Goal: Information Seeking & Learning: Compare options

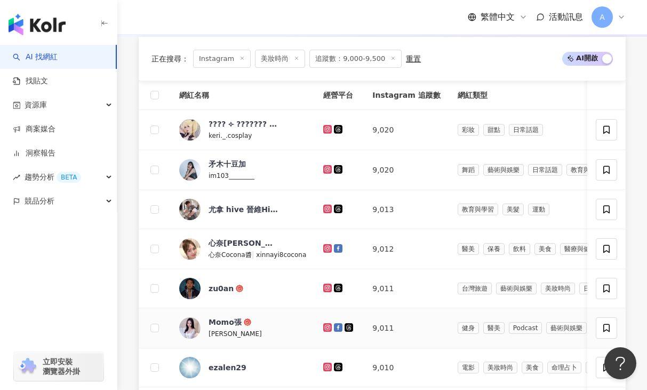
scroll to position [357, 0]
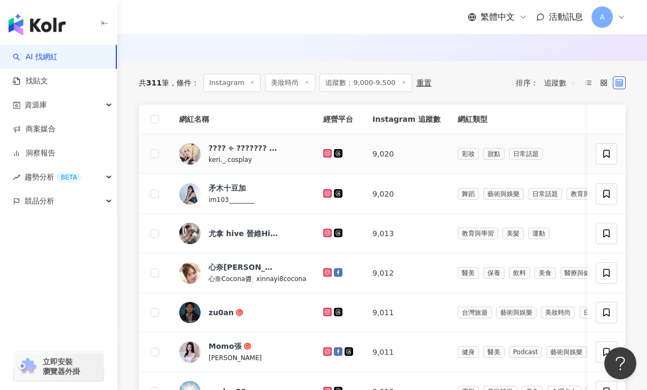
click at [325, 152] on icon at bounding box center [328, 153] width 7 height 6
click at [325, 192] on g at bounding box center [327, 193] width 9 height 9
click at [327, 232] on icon at bounding box center [328, 233] width 2 height 2
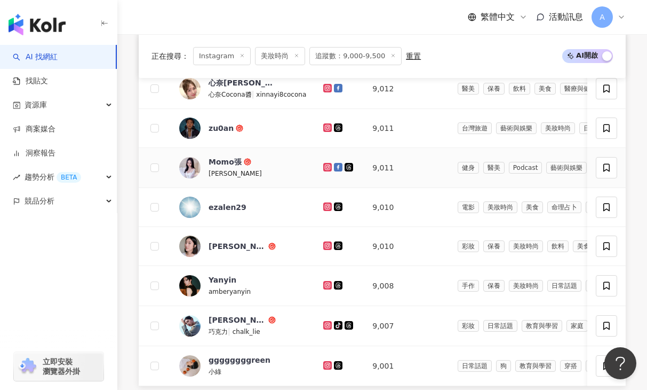
scroll to position [542, 0]
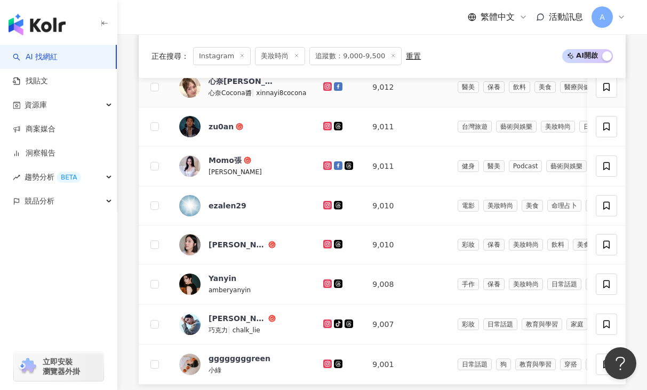
click at [325, 83] on icon at bounding box center [327, 86] width 9 height 9
click at [327, 164] on icon at bounding box center [328, 165] width 2 height 2
click at [326, 203] on icon at bounding box center [328, 204] width 4 height 4
click at [326, 242] on icon at bounding box center [328, 243] width 4 height 4
click at [325, 284] on icon at bounding box center [328, 283] width 7 height 6
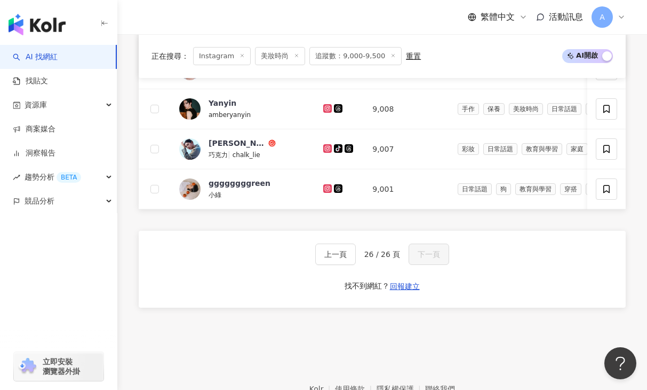
scroll to position [722, 0]
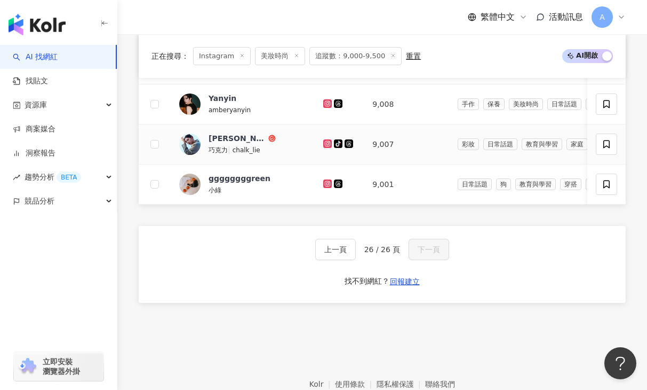
click at [326, 143] on icon at bounding box center [328, 143] width 4 height 4
click at [326, 185] on icon at bounding box center [328, 183] width 4 height 4
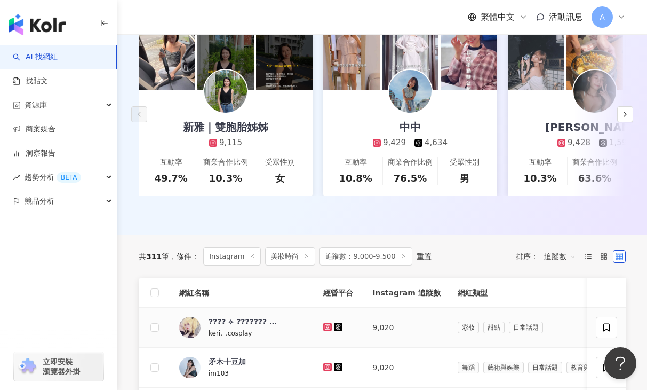
scroll to position [0, 0]
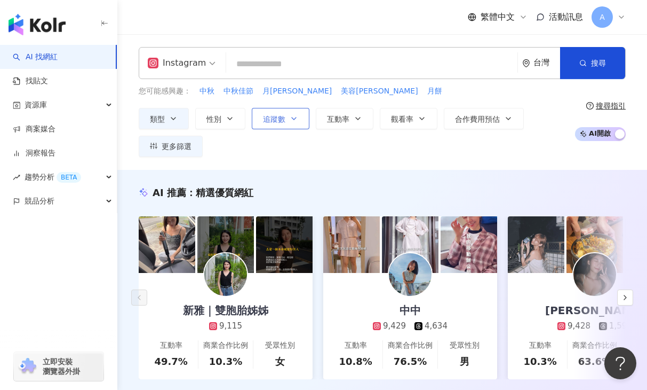
click at [271, 116] on span "追蹤數" at bounding box center [274, 119] width 22 height 9
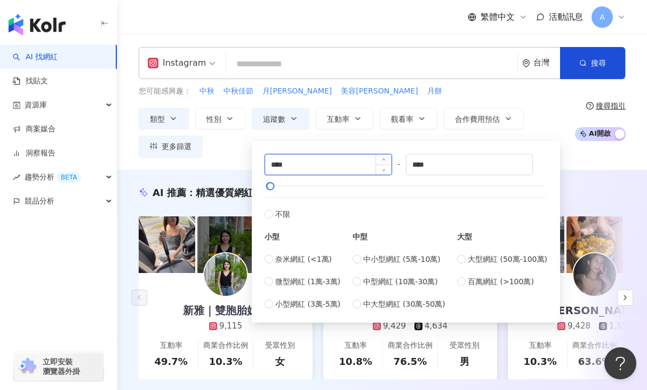
click at [279, 167] on input "****" at bounding box center [328, 164] width 126 height 20
type input "****"
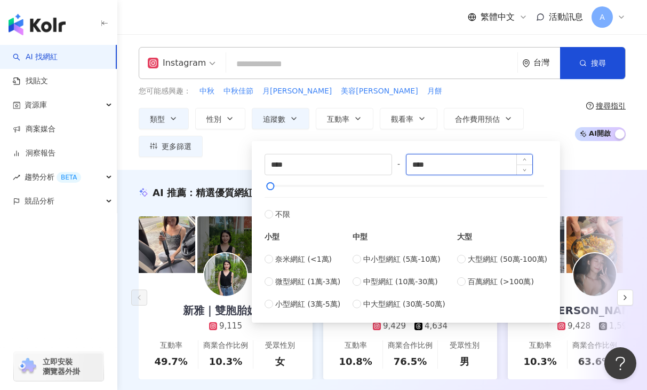
click at [424, 165] on input "****" at bounding box center [470, 164] width 126 height 20
type input "*****"
click at [615, 152] on div "您可能感興趣： 中秋 中秋佳節 月圓圓 美容柚香澡 月餅 類型 性別 追蹤數 互動率 觀看率 合作費用預估 更多篩選 **** - ***** 不限 小型 奈…" at bounding box center [382, 121] width 487 height 72
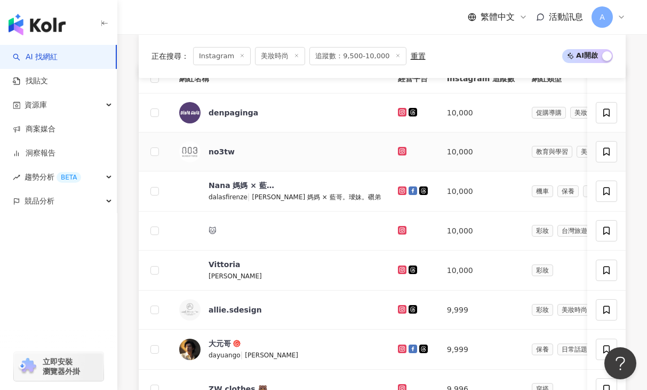
scroll to position [404, 0]
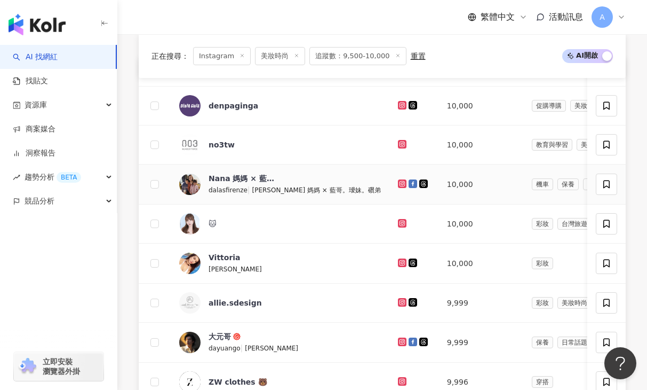
click at [400, 185] on icon at bounding box center [402, 183] width 4 height 4
click at [400, 224] on icon at bounding box center [402, 222] width 4 height 4
click at [400, 263] on icon at bounding box center [402, 262] width 4 height 4
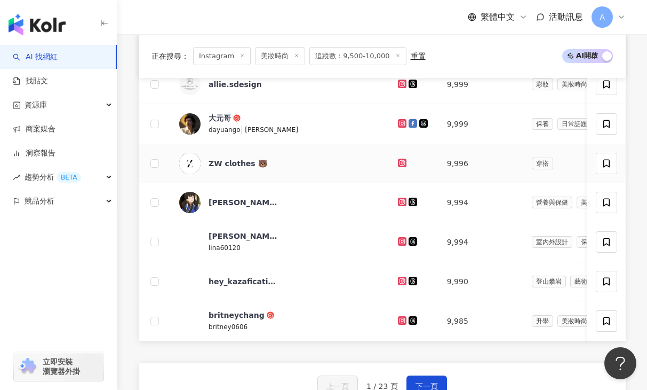
scroll to position [632, 0]
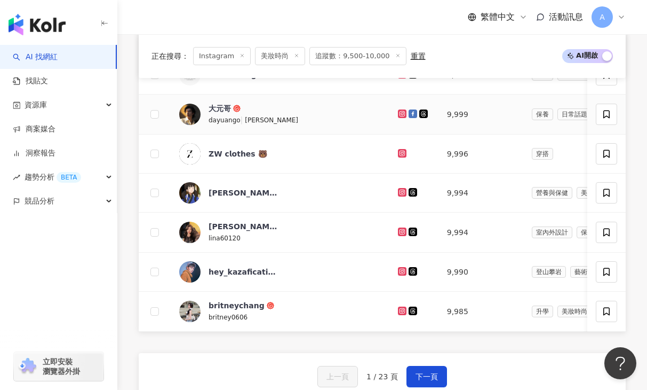
click at [401, 113] on icon at bounding box center [402, 114] width 2 height 2
click at [398, 191] on icon at bounding box center [402, 192] width 9 height 9
click at [398, 231] on icon at bounding box center [402, 231] width 9 height 9
click at [398, 267] on icon at bounding box center [402, 271] width 9 height 9
click at [399, 311] on icon at bounding box center [402, 310] width 7 height 6
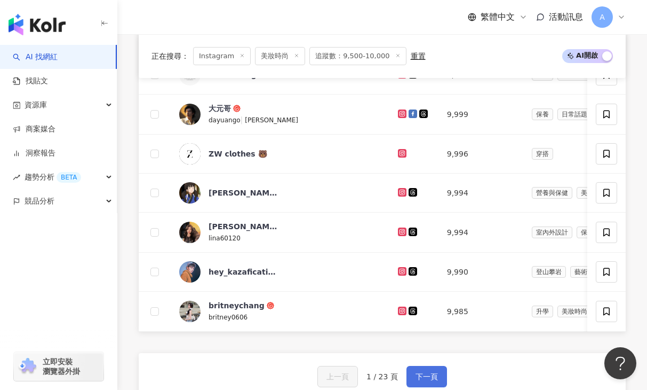
click at [425, 381] on button "下一頁" at bounding box center [427, 376] width 41 height 21
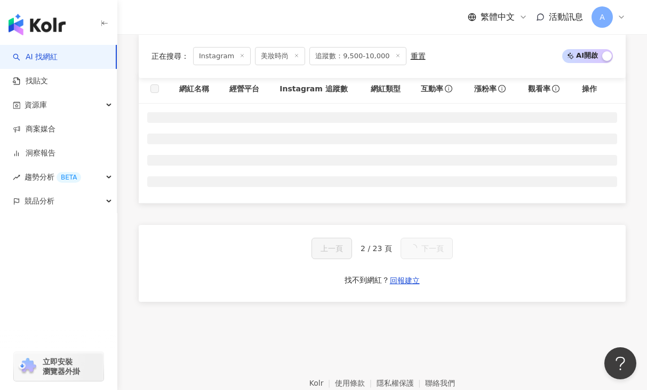
scroll to position [406, 0]
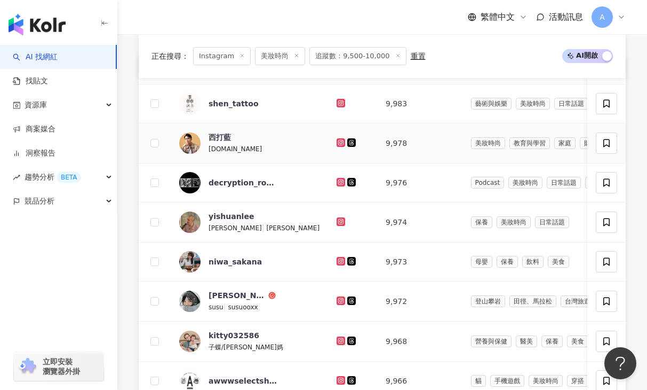
click at [339, 140] on icon at bounding box center [341, 142] width 4 height 4
click at [339, 220] on icon at bounding box center [341, 221] width 4 height 4
click at [338, 258] on icon at bounding box center [341, 261] width 7 height 6
click at [337, 303] on icon at bounding box center [341, 300] width 9 height 9
click at [339, 342] on icon at bounding box center [341, 340] width 4 height 4
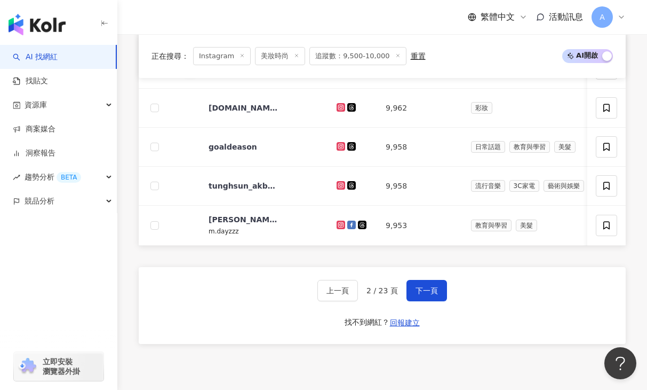
scroll to position [723, 0]
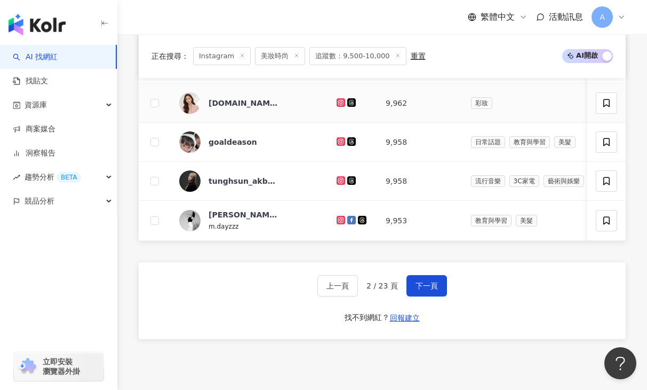
click at [339, 100] on icon at bounding box center [341, 102] width 4 height 4
click at [338, 138] on icon at bounding box center [341, 141] width 7 height 6
click at [337, 183] on icon at bounding box center [341, 180] width 9 height 9
click at [328, 218] on td at bounding box center [352, 221] width 49 height 40
click at [337, 216] on icon at bounding box center [341, 220] width 9 height 9
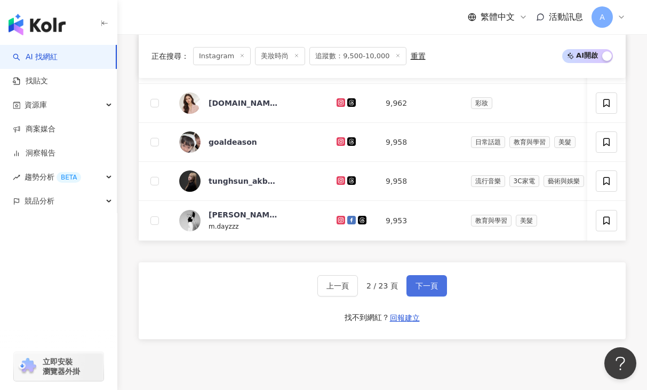
click at [418, 280] on button "下一頁" at bounding box center [427, 285] width 41 height 21
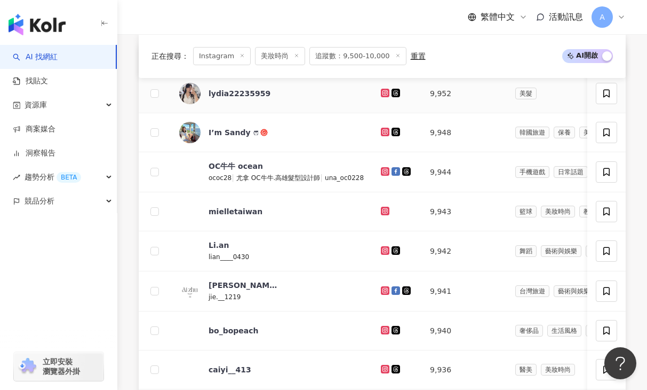
scroll to position [417, 0]
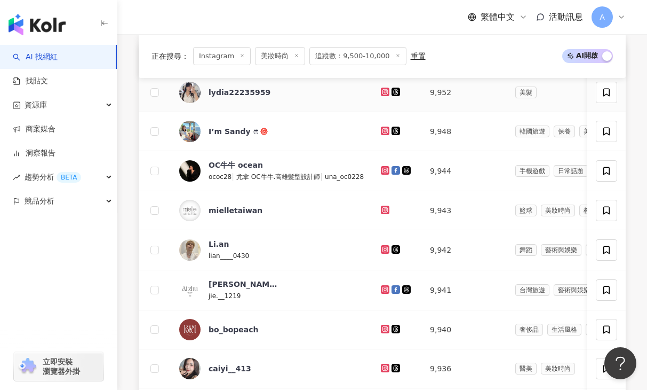
click at [385, 92] on icon at bounding box center [385, 91] width 4 height 4
click at [386, 129] on icon at bounding box center [385, 130] width 9 height 9
click at [384, 248] on icon at bounding box center [385, 249] width 7 height 6
click at [383, 369] on icon at bounding box center [385, 367] width 4 height 4
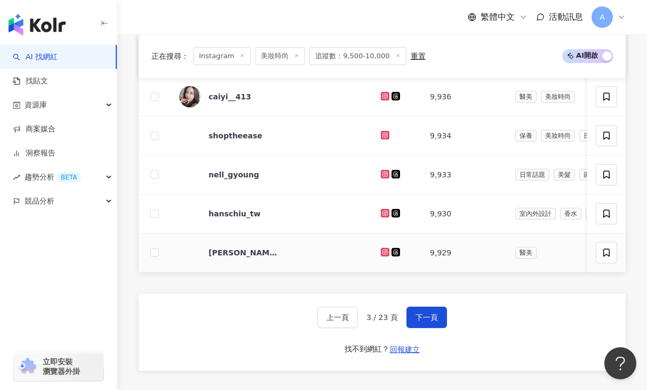
scroll to position [692, 0]
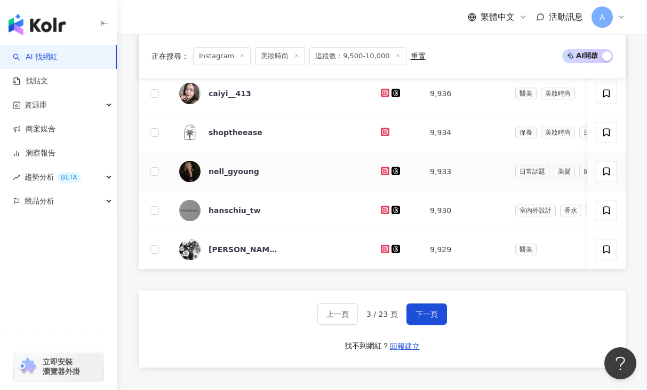
click at [383, 171] on icon at bounding box center [385, 170] width 4 height 4
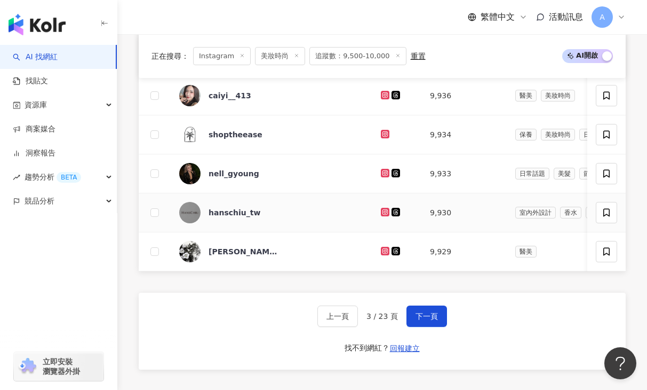
scroll to position [700, 0]
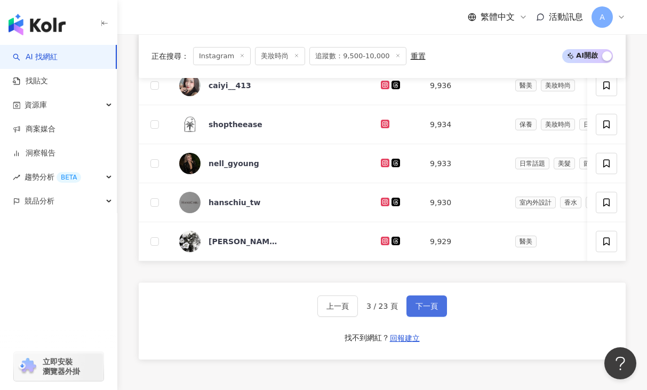
click at [426, 314] on button "下一頁" at bounding box center [427, 305] width 41 height 21
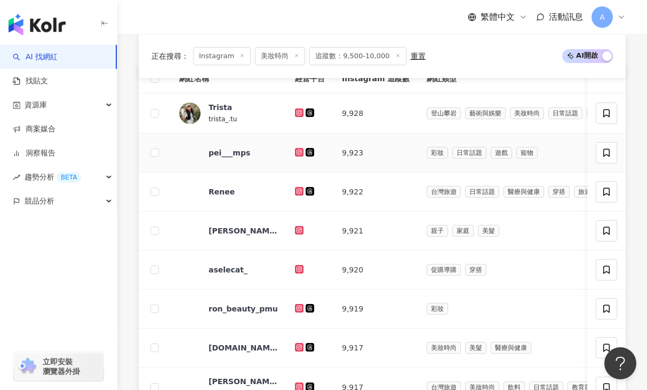
scroll to position [398, 0]
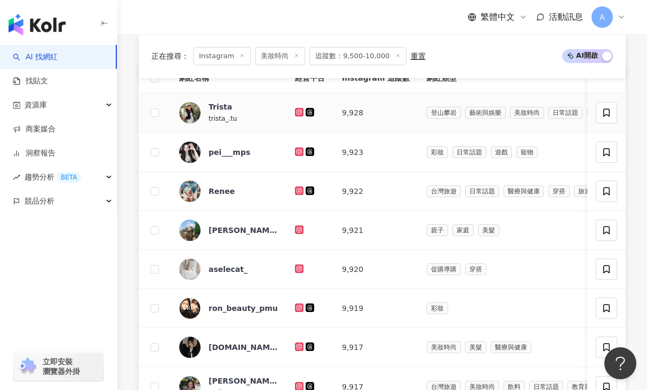
click at [297, 115] on icon at bounding box center [299, 112] width 9 height 9
click at [299, 153] on icon at bounding box center [299, 151] width 4 height 4
click at [297, 190] on icon at bounding box center [299, 190] width 7 height 6
click at [297, 225] on icon at bounding box center [299, 229] width 9 height 9
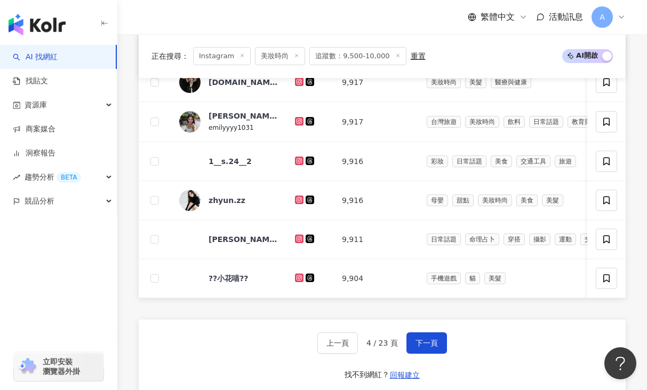
scroll to position [665, 0]
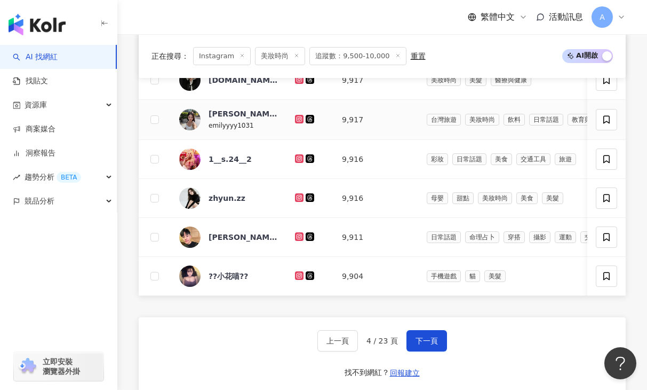
click at [300, 120] on icon at bounding box center [299, 119] width 7 height 6
click at [302, 157] on icon at bounding box center [299, 158] width 4 height 4
click at [298, 192] on div at bounding box center [310, 198] width 30 height 12
click at [300, 196] on icon at bounding box center [299, 197] width 7 height 6
click at [298, 235] on icon at bounding box center [299, 236] width 7 height 6
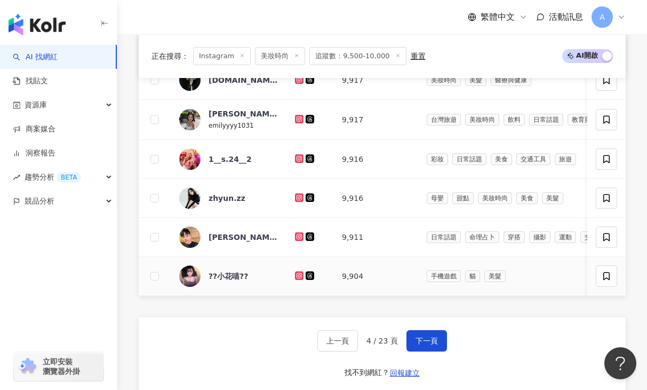
click at [300, 274] on icon at bounding box center [299, 275] width 7 height 6
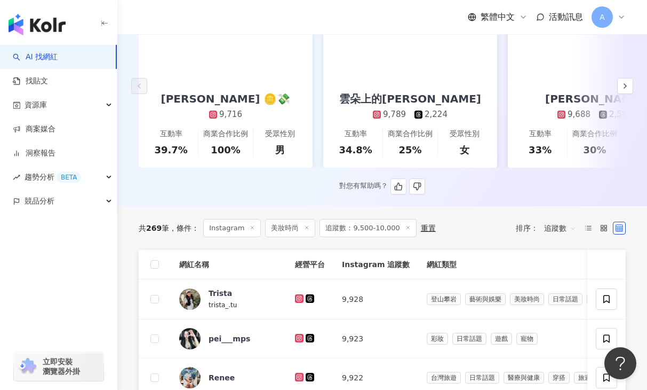
scroll to position [0, 0]
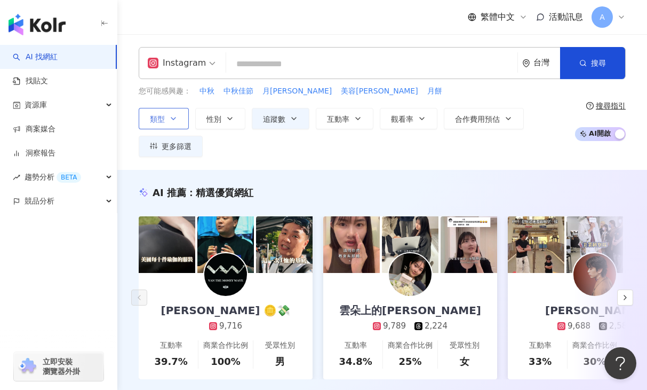
click at [186, 119] on button "類型" at bounding box center [164, 118] width 50 height 21
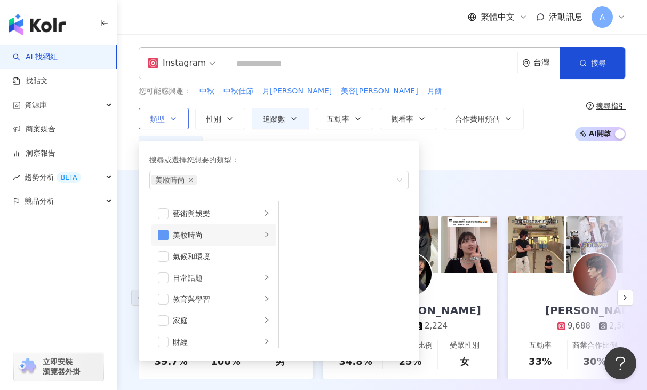
click at [163, 233] on span "button" at bounding box center [163, 235] width 11 height 11
click at [164, 216] on span "button" at bounding box center [163, 213] width 11 height 11
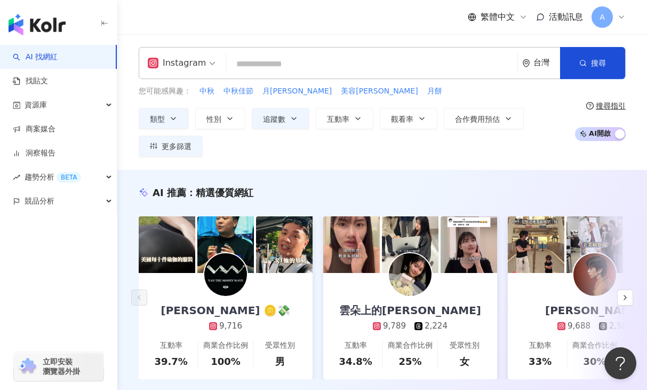
click at [459, 156] on div "類型 搜尋或選擇您想要的類型： 藝術與娛樂 藝術與娛樂 美妝時尚 氣候和環境 日常話題 教育與學習 家庭 財經 美食 命理占卜 遊戲 法政社會 生活風格 影視…" at bounding box center [354, 132] width 431 height 49
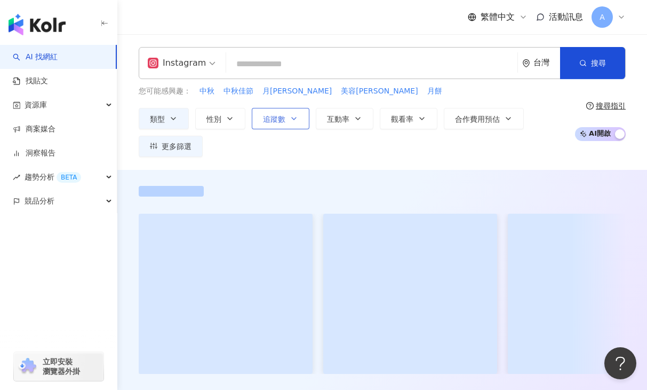
click at [267, 125] on button "追蹤數" at bounding box center [281, 118] width 58 height 21
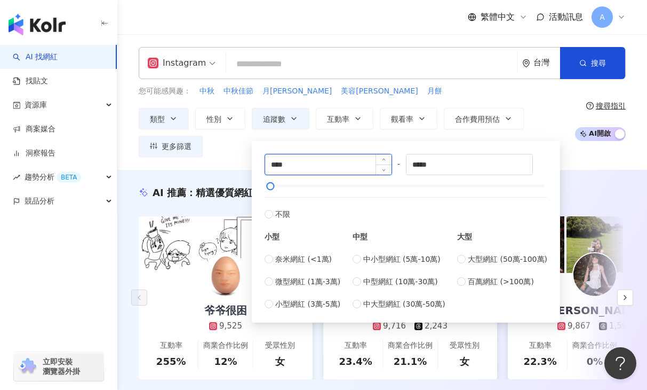
click at [279, 163] on input "****" at bounding box center [328, 164] width 126 height 20
type input "****"
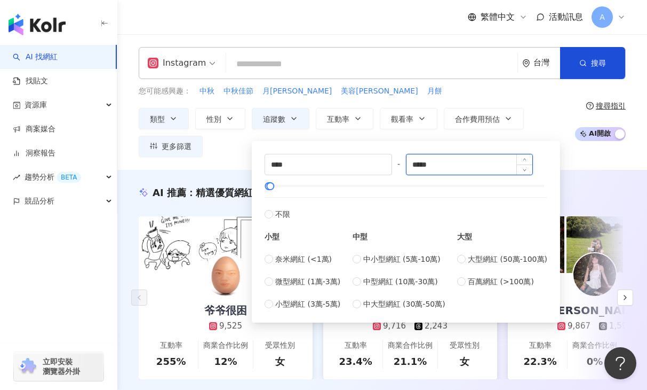
click at [426, 167] on input "*****" at bounding box center [470, 164] width 126 height 20
type input "****"
click at [616, 175] on div "AI 推薦 ： 精選優質網紅 爷爷很困 9,525 互動率 255% 商業合作比例 12% 受眾性別 女 安弟 9,716 2,243 互動率 23.4% 商…" at bounding box center [382, 294] width 530 height 248
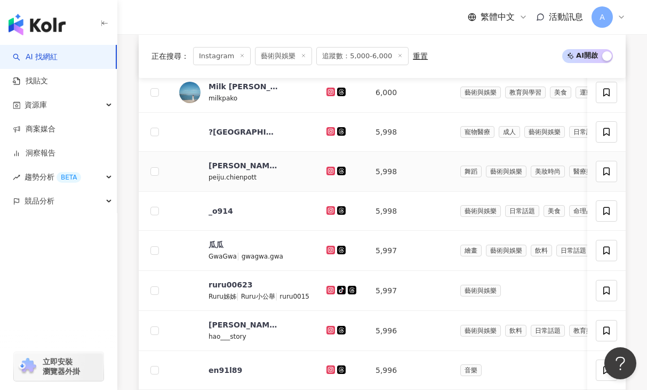
scroll to position [420, 0]
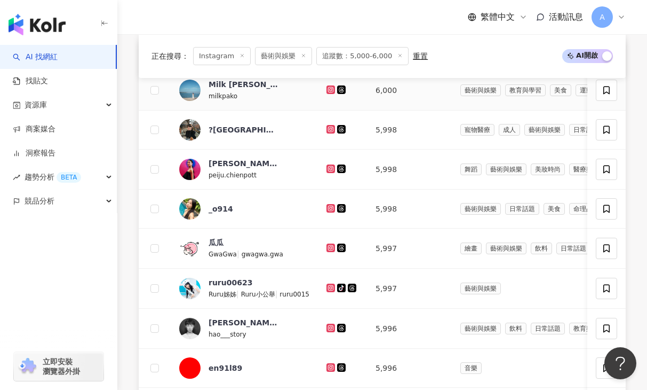
click at [331, 91] on icon at bounding box center [331, 89] width 4 height 4
click at [334, 129] on icon at bounding box center [331, 129] width 9 height 9
click at [330, 171] on icon at bounding box center [331, 168] width 7 height 6
click at [331, 208] on icon at bounding box center [331, 208] width 2 height 2
click at [327, 251] on icon at bounding box center [331, 247] width 9 height 9
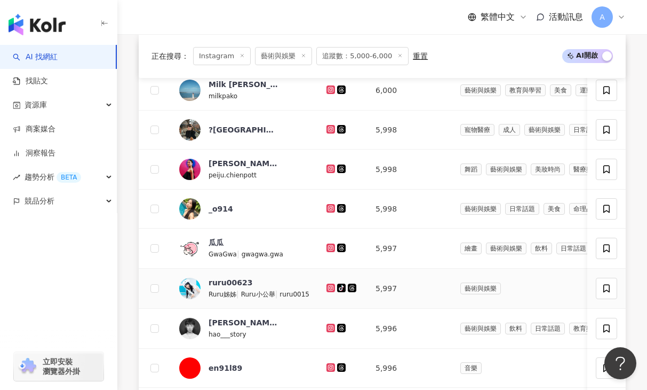
click at [330, 289] on icon at bounding box center [331, 287] width 4 height 4
click at [329, 329] on icon at bounding box center [331, 327] width 4 height 4
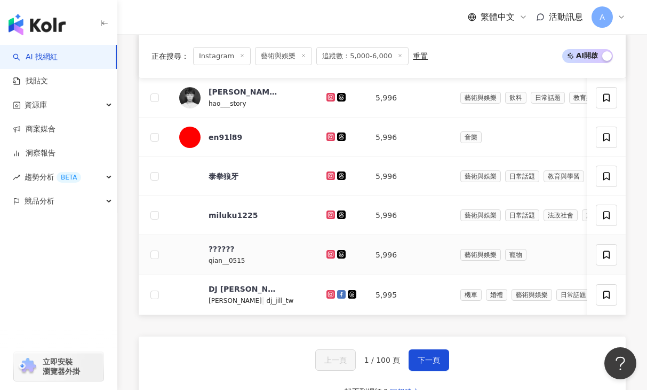
scroll to position [661, 0]
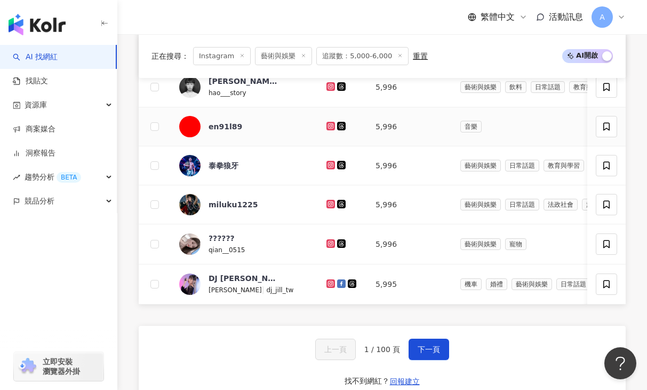
click at [330, 123] on icon at bounding box center [331, 126] width 9 height 9
click at [331, 167] on icon at bounding box center [331, 164] width 4 height 4
click at [333, 205] on icon at bounding box center [331, 203] width 4 height 4
click at [329, 244] on icon at bounding box center [331, 243] width 4 height 4
click at [332, 286] on icon at bounding box center [331, 283] width 9 height 9
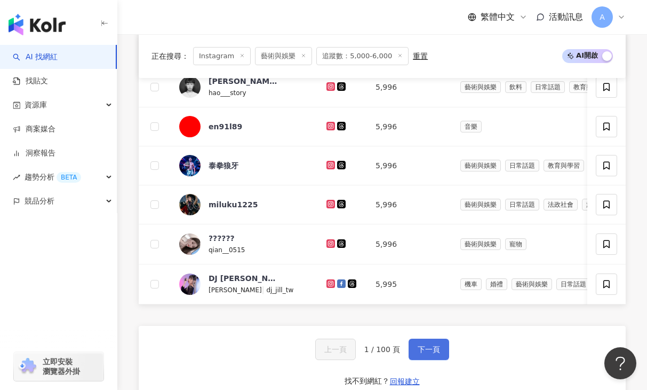
click at [413, 351] on button "下一頁" at bounding box center [429, 348] width 41 height 21
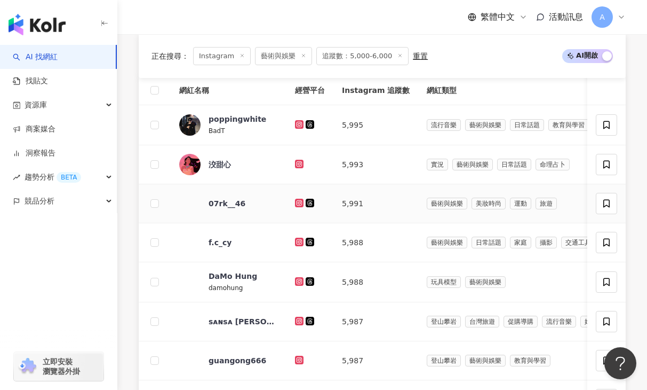
scroll to position [401, 0]
